Goal: Information Seeking & Learning: Check status

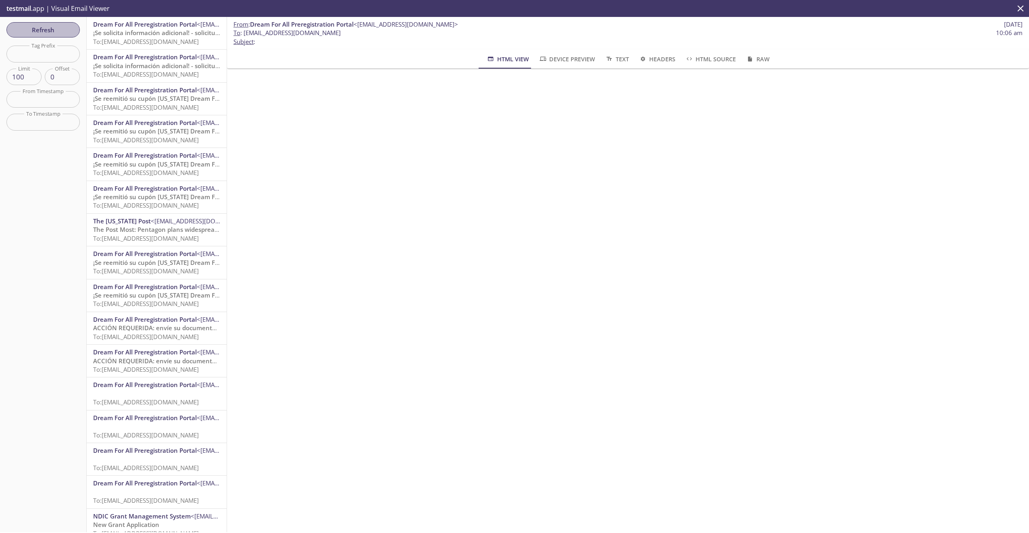
click at [72, 28] on span "Refresh" at bounding box center [43, 30] width 60 height 10
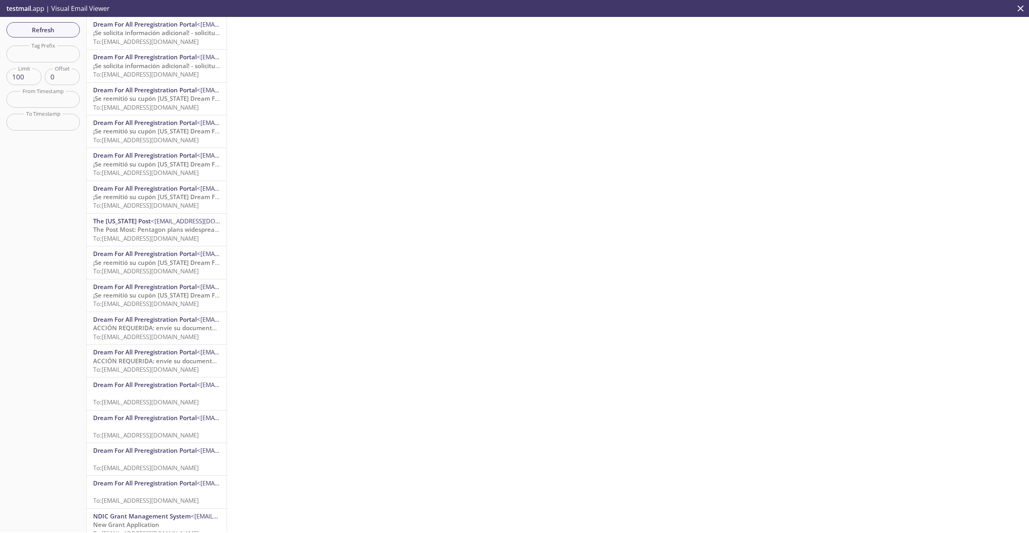
click at [148, 33] on span "¡Se solicita información adicional! - solicitud de CalHFA" at bounding box center [171, 33] width 157 height 8
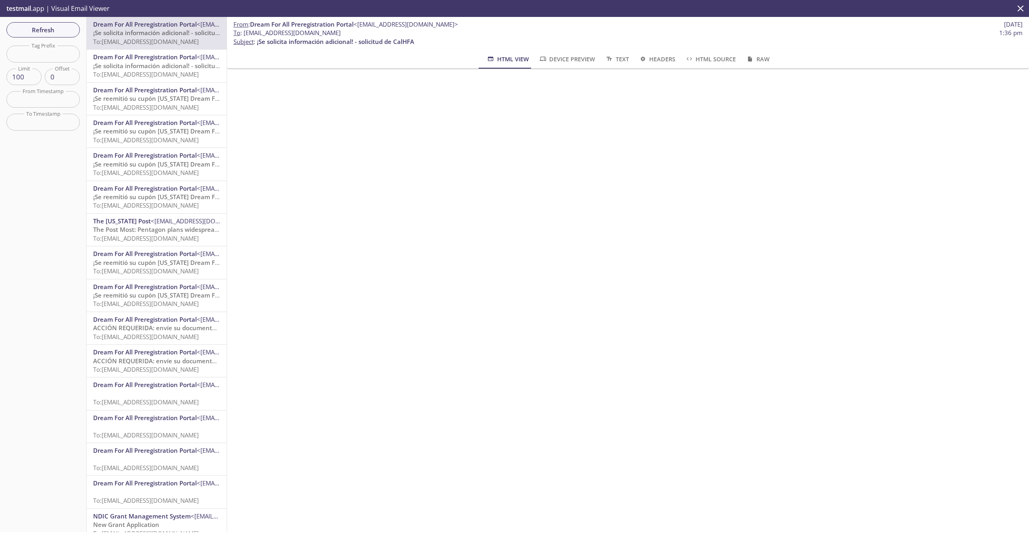
click at [146, 69] on span "¡Se solicita información adicional! - solicitud de CalHFA" at bounding box center [171, 66] width 157 height 8
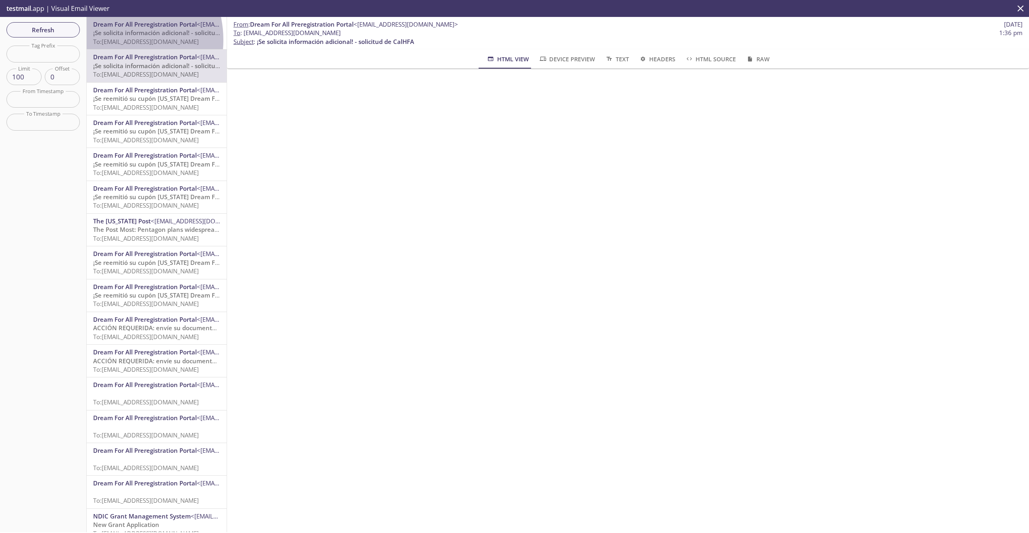
click at [112, 40] on span "To: [EMAIL_ADDRESS][DOMAIN_NAME]" at bounding box center [146, 41] width 106 height 8
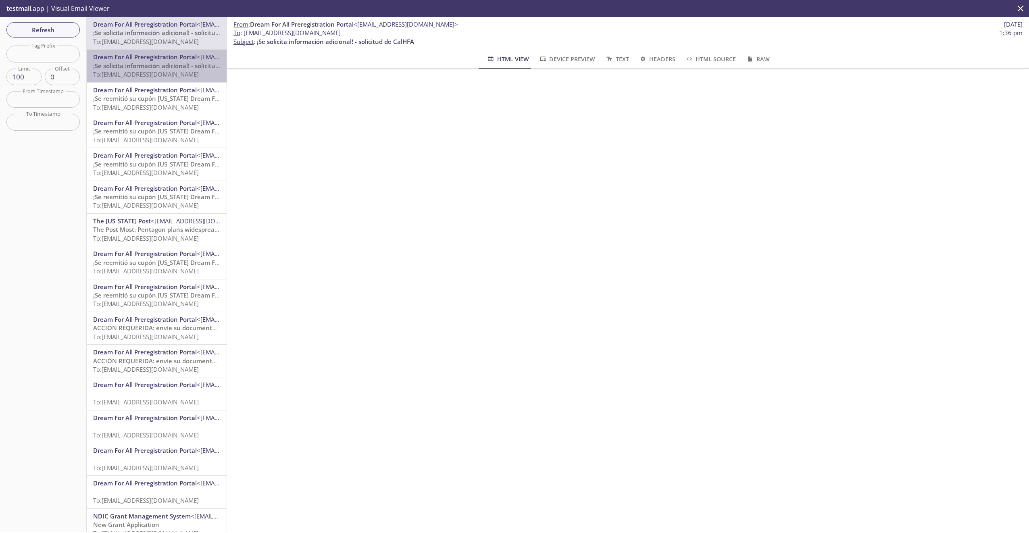
click at [158, 57] on span "Dream For All Preregistration Portal" at bounding box center [145, 57] width 104 height 8
